Goal: Find specific page/section: Find specific page/section

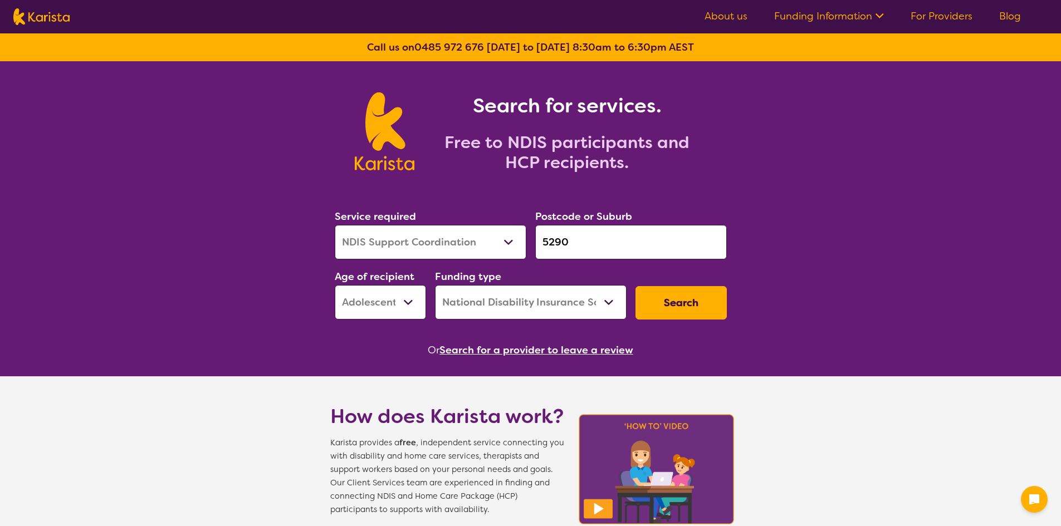
select select "NDIS Support Coordination"
select select "AS"
select select "NDIS"
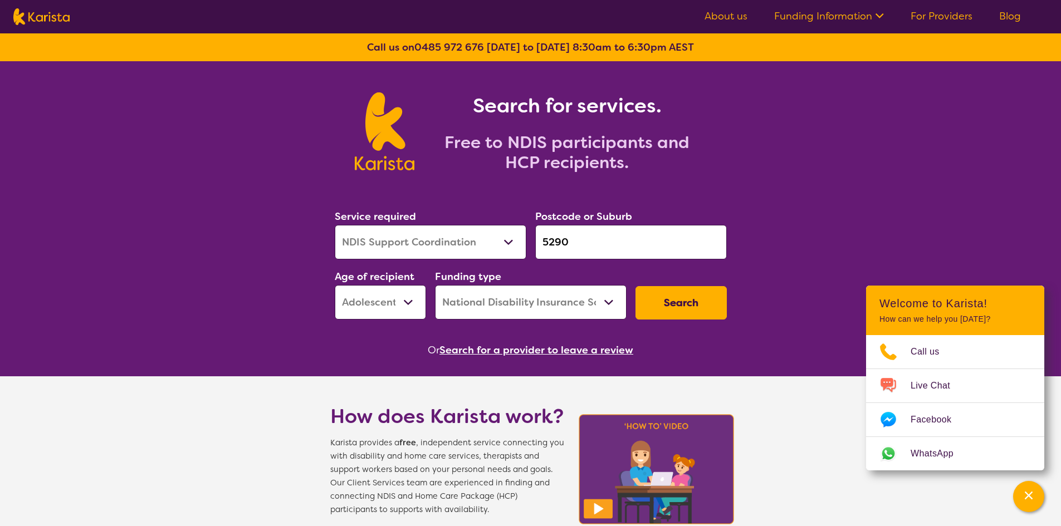
click at [513, 240] on select "Allied Health Assistant Assessment ([MEDICAL_DATA] or [MEDICAL_DATA]) Behaviour…" at bounding box center [431, 242] width 192 height 35
click at [402, 232] on select "Allied Health Assistant Assessment ([MEDICAL_DATA] or [MEDICAL_DATA]) Behaviour…" at bounding box center [431, 242] width 192 height 35
click at [199, 166] on div "Search for services. Free to NDIS participants and HCP recipients." at bounding box center [530, 119] width 1061 height 116
click at [577, 238] on input "5290" at bounding box center [631, 242] width 192 height 35
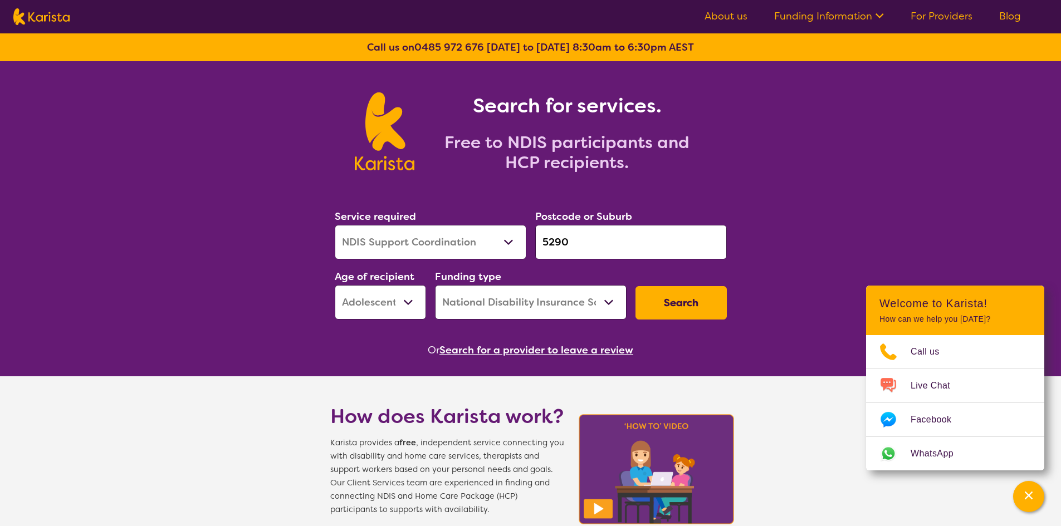
drag, startPoint x: 589, startPoint y: 243, endPoint x: 514, endPoint y: 242, distance: 74.6
click at [514, 242] on div "Service required Allied Health Assistant Assessment ([MEDICAL_DATA] or [MEDICAL…" at bounding box center [530, 264] width 401 height 120
click at [440, 238] on select "Allied Health Assistant Assessment ([MEDICAL_DATA] or [MEDICAL_DATA]) Behaviour…" at bounding box center [431, 242] width 192 height 35
